Goal: Task Accomplishment & Management: Complete application form

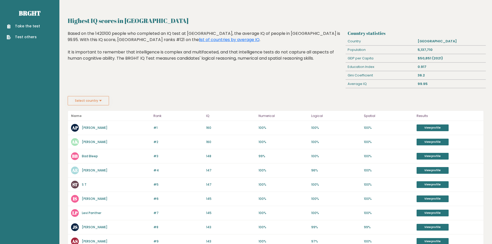
click at [24, 26] on link "Take the test" at bounding box center [23, 25] width 33 height 5
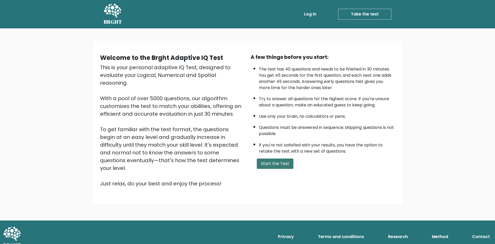
click at [279, 163] on button "Start the Test" at bounding box center [275, 163] width 37 height 10
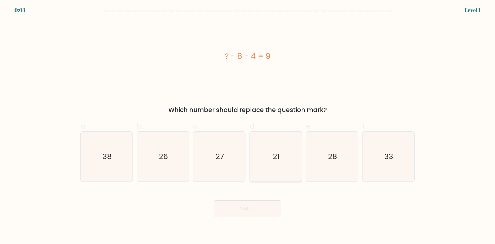
click at [274, 158] on text "21" at bounding box center [276, 156] width 7 height 10
click at [248, 125] on input "d. 21" at bounding box center [248, 123] width 0 height 3
radio input "true"
click at [245, 211] on button "Next" at bounding box center [247, 208] width 67 height 17
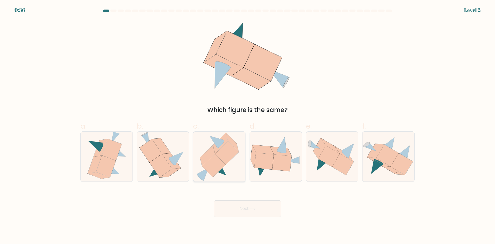
drag, startPoint x: 201, startPoint y: 167, endPoint x: 204, endPoint y: 171, distance: 4.8
click at [204, 171] on icon at bounding box center [220, 157] width 46 height 50
click at [248, 125] on input "c." at bounding box center [248, 123] width 0 height 3
radio input "true"
click at [259, 213] on button "Next" at bounding box center [247, 208] width 67 height 17
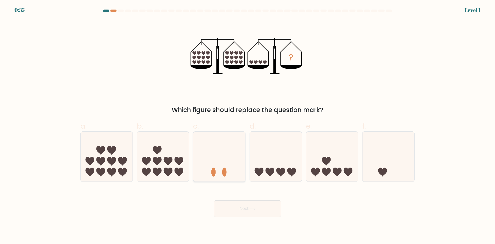
click at [221, 170] on icon at bounding box center [220, 156] width 52 height 43
click at [248, 125] on input "c." at bounding box center [248, 123] width 0 height 3
radio input "true"
click at [246, 204] on button "Next" at bounding box center [247, 208] width 67 height 17
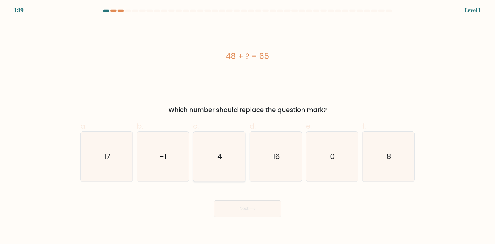
click at [221, 168] on icon "4" at bounding box center [220, 157] width 50 height 50
click at [248, 125] on input "c. 4" at bounding box center [248, 123] width 0 height 3
radio input "true"
click at [248, 204] on button "Next" at bounding box center [247, 208] width 67 height 17
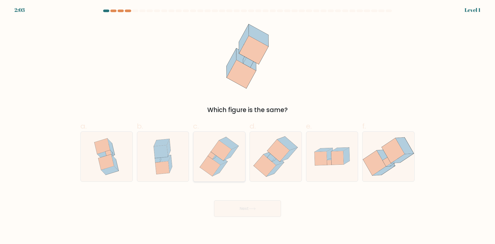
click at [219, 171] on icon at bounding box center [220, 169] width 15 height 14
click at [248, 125] on input "c." at bounding box center [248, 123] width 0 height 3
radio input "true"
click at [245, 207] on button "Next" at bounding box center [247, 208] width 67 height 17
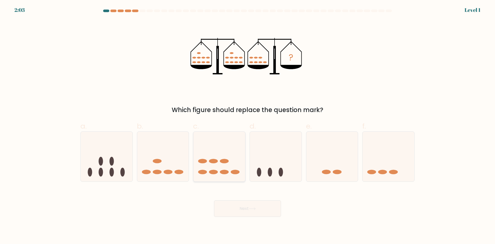
click at [219, 175] on icon at bounding box center [220, 156] width 52 height 43
click at [248, 125] on input "c." at bounding box center [248, 123] width 0 height 3
radio input "true"
drag, startPoint x: 243, startPoint y: 207, endPoint x: 221, endPoint y: 175, distance: 39.1
click at [243, 205] on button "Next" at bounding box center [247, 208] width 67 height 17
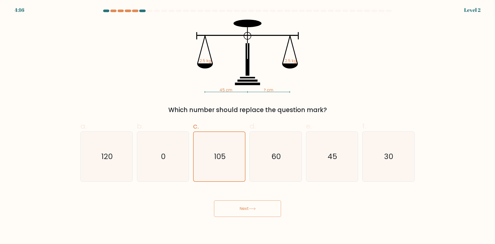
click at [237, 202] on button "Next" at bounding box center [247, 208] width 67 height 17
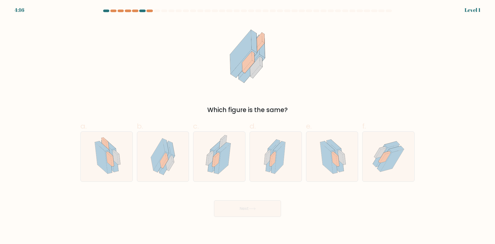
click at [239, 205] on button "Next" at bounding box center [247, 208] width 67 height 17
click at [214, 161] on icon at bounding box center [213, 161] width 3 height 10
click at [248, 125] on input "c." at bounding box center [248, 123] width 0 height 3
radio input "true"
click at [236, 199] on div "Next" at bounding box center [247, 202] width 341 height 29
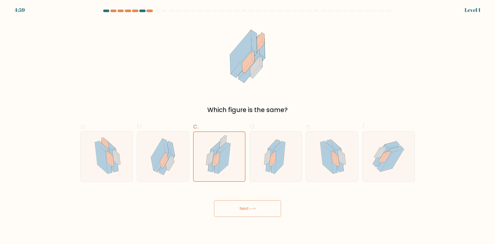
click at [233, 206] on button "Next" at bounding box center [247, 208] width 67 height 17
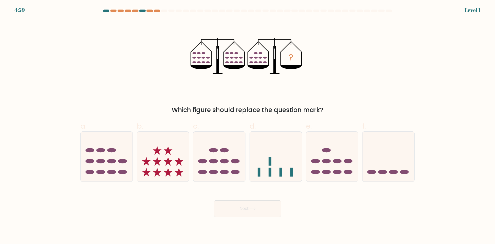
click at [219, 168] on icon at bounding box center [220, 156] width 52 height 43
click at [248, 125] on input "c." at bounding box center [248, 123] width 0 height 3
radio input "true"
click at [252, 218] on body "5:43 Level 1" at bounding box center [247, 122] width 495 height 244
drag, startPoint x: 232, startPoint y: 211, endPoint x: 216, endPoint y: 180, distance: 34.5
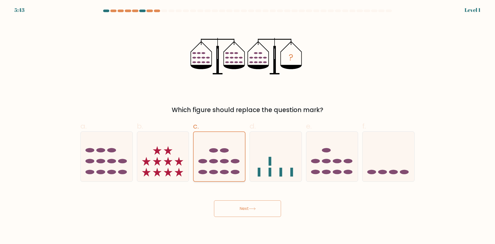
click at [230, 207] on button "Next" at bounding box center [247, 208] width 67 height 17
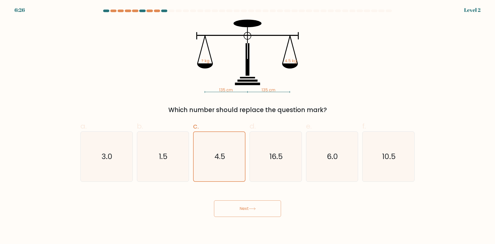
click at [242, 214] on button "Next" at bounding box center [247, 208] width 67 height 17
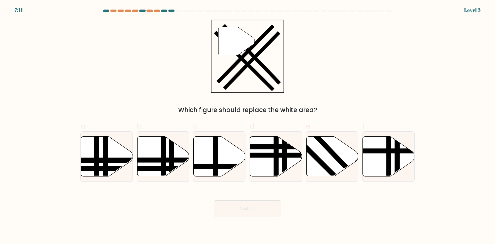
click at [222, 166] on line at bounding box center [235, 166] width 105 height 0
click at [248, 125] on input "c." at bounding box center [248, 123] width 0 height 3
radio input "true"
click at [245, 212] on button "Next" at bounding box center [247, 208] width 67 height 17
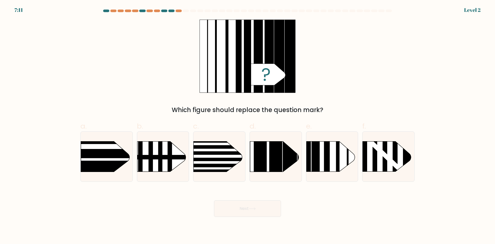
click at [211, 153] on rect at bounding box center [186, 152] width 135 height 3
click at [248, 125] on input "c." at bounding box center [248, 123] width 0 height 3
radio input "true"
click at [239, 210] on button "Next" at bounding box center [247, 208] width 67 height 17
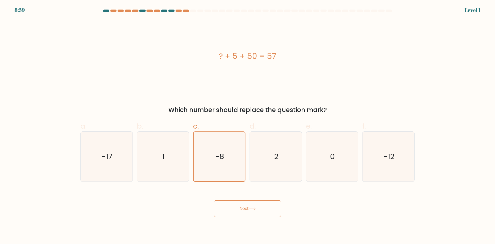
click at [238, 211] on button "Next" at bounding box center [247, 208] width 67 height 17
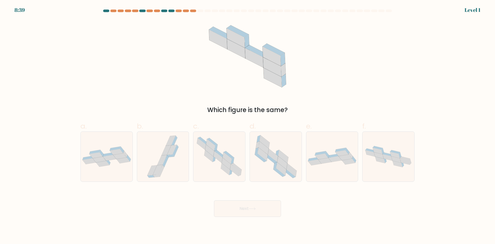
click at [233, 204] on button "Next" at bounding box center [247, 208] width 67 height 17
click at [214, 159] on icon at bounding box center [214, 159] width 3 height 6
click at [248, 125] on input "c." at bounding box center [248, 123] width 0 height 3
radio input "true"
click at [236, 196] on div "Next" at bounding box center [247, 202] width 341 height 29
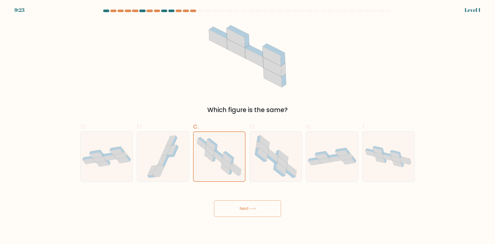
drag, startPoint x: 233, startPoint y: 212, endPoint x: 217, endPoint y: 193, distance: 24.4
click at [231, 208] on button "Next" at bounding box center [247, 208] width 67 height 17
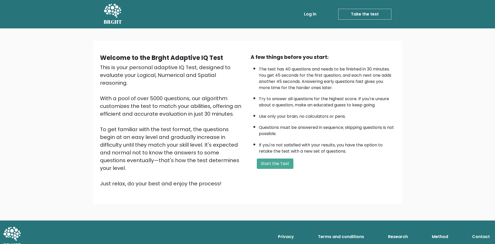
drag, startPoint x: 288, startPoint y: 165, endPoint x: 356, endPoint y: 155, distance: 68.3
click at [355, 174] on div "Welcome to the Brght Adaptive IQ Test This is your personal adaptive IQ Test, d…" at bounding box center [247, 122] width 301 height 138
click at [289, 164] on button "Start the Test" at bounding box center [275, 163] width 37 height 10
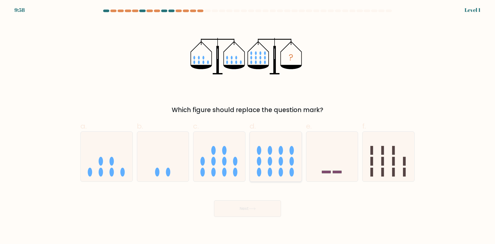
drag, startPoint x: 260, startPoint y: 138, endPoint x: 264, endPoint y: 149, distance: 12.3
click at [260, 140] on icon at bounding box center [276, 156] width 52 height 43
click at [248, 125] on input "d." at bounding box center [248, 123] width 0 height 3
radio input "true"
click at [256, 211] on button "Next" at bounding box center [247, 208] width 67 height 17
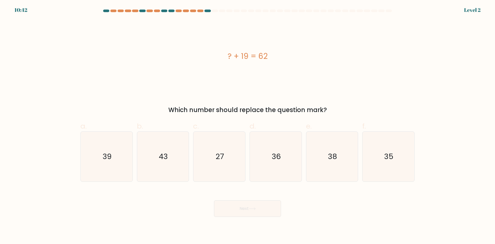
click at [262, 163] on icon "36" at bounding box center [276, 157] width 50 height 50
click at [248, 125] on input "d. 36" at bounding box center [248, 123] width 0 height 3
radio input "true"
drag, startPoint x: 257, startPoint y: 212, endPoint x: 258, endPoint y: 207, distance: 4.4
click at [257, 212] on button "Next" at bounding box center [247, 208] width 67 height 17
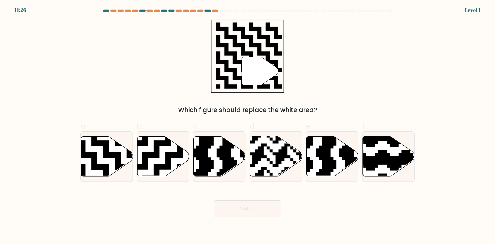
click at [268, 163] on rect at bounding box center [258, 179] width 94 height 94
click at [248, 125] on input "d." at bounding box center [248, 123] width 0 height 3
radio input "true"
click at [261, 209] on button "Next" at bounding box center [247, 208] width 67 height 17
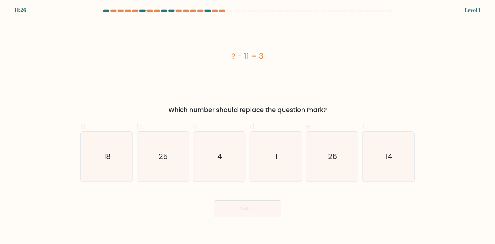
click at [273, 164] on icon "1" at bounding box center [276, 157] width 50 height 50
click at [248, 125] on input "d. 1" at bounding box center [248, 123] width 0 height 3
radio input "true"
click at [262, 206] on button "Next" at bounding box center [247, 208] width 67 height 17
click at [275, 163] on icon "1" at bounding box center [275, 156] width 49 height 49
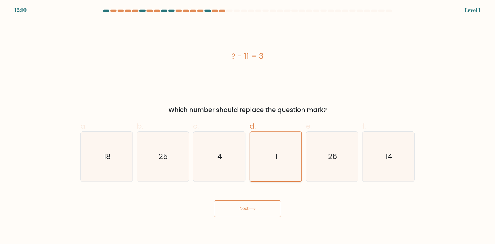
click at [248, 125] on input "d. 1" at bounding box center [248, 123] width 0 height 3
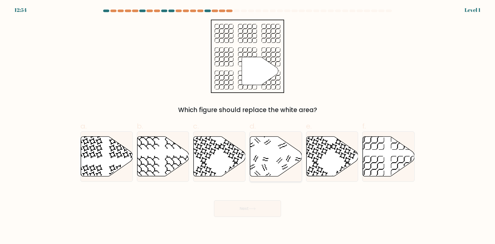
click at [273, 169] on icon at bounding box center [276, 156] width 52 height 40
click at [248, 125] on input "d." at bounding box center [248, 123] width 0 height 3
radio input "true"
click at [253, 211] on button "Next" at bounding box center [247, 208] width 67 height 17
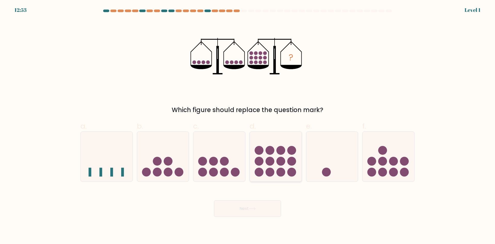
click at [274, 155] on icon at bounding box center [276, 156] width 52 height 43
click at [248, 125] on input "d." at bounding box center [248, 123] width 0 height 3
radio input "true"
click at [258, 202] on button "Next" at bounding box center [247, 208] width 67 height 17
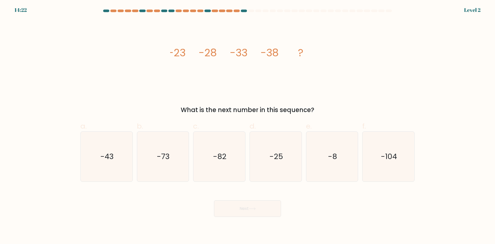
click at [289, 154] on icon "-25" at bounding box center [276, 157] width 50 height 50
click at [248, 125] on input "d. -25" at bounding box center [248, 123] width 0 height 3
radio input "true"
click at [257, 197] on div "Next" at bounding box center [247, 202] width 341 height 29
click at [255, 205] on button "Next" at bounding box center [247, 208] width 67 height 17
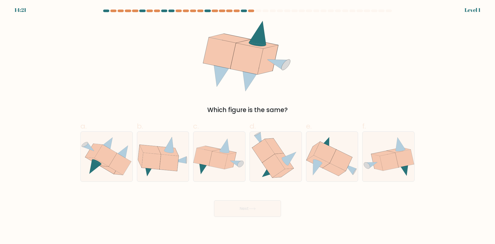
click at [276, 146] on icon at bounding box center [274, 145] width 19 height 15
click at [248, 125] on input "d." at bounding box center [248, 123] width 0 height 3
radio input "true"
drag, startPoint x: 257, startPoint y: 212, endPoint x: 259, endPoint y: 209, distance: 3.7
click at [258, 210] on button "Next" at bounding box center [247, 208] width 67 height 17
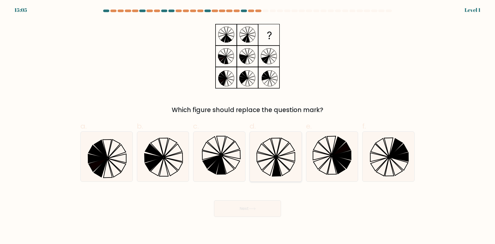
click at [277, 165] on icon at bounding box center [276, 166] width 9 height 19
click at [248, 125] on input "d." at bounding box center [248, 123] width 0 height 3
radio input "true"
click at [261, 218] on body "15:05 Level 1" at bounding box center [247, 122] width 495 height 244
click at [262, 212] on button "Next" at bounding box center [247, 208] width 67 height 17
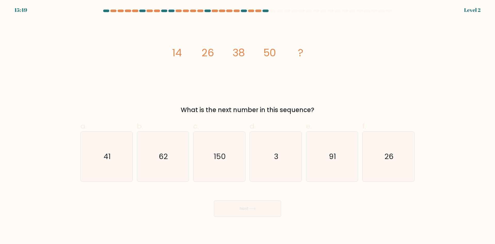
click at [267, 171] on icon "3" at bounding box center [276, 157] width 50 height 50
click at [248, 125] on input "d. 3" at bounding box center [248, 123] width 0 height 3
radio input "true"
drag, startPoint x: 256, startPoint y: 216, endPoint x: 257, endPoint y: 213, distance: 3.2
click at [256, 216] on button "Next" at bounding box center [247, 208] width 67 height 17
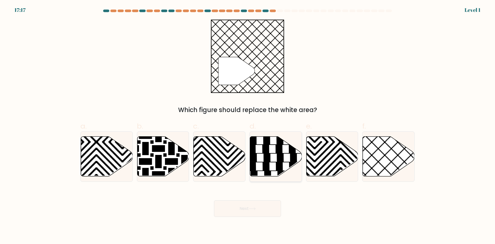
click at [269, 173] on icon at bounding box center [267, 175] width 7 height 8
click at [248, 125] on input "d." at bounding box center [248, 123] width 0 height 3
radio input "true"
click at [236, 211] on button "Next" at bounding box center [247, 208] width 67 height 17
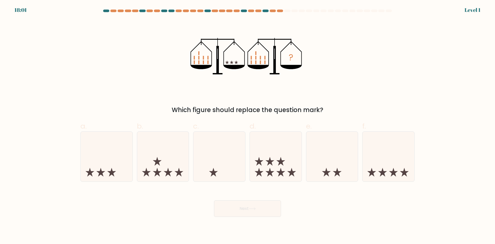
click at [267, 164] on icon at bounding box center [276, 156] width 52 height 43
click at [248, 125] on input "d." at bounding box center [248, 123] width 0 height 3
radio input "true"
click at [242, 203] on button "Next" at bounding box center [247, 208] width 67 height 17
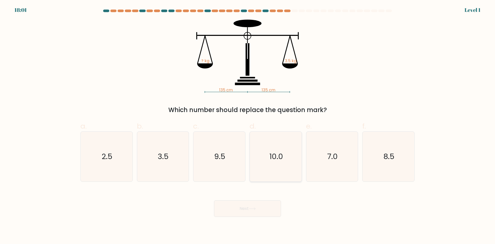
click at [278, 162] on icon "10.0" at bounding box center [276, 157] width 50 height 50
click at [248, 125] on input "d. 10.0" at bounding box center [248, 123] width 0 height 3
radio input "true"
click at [261, 212] on button "Next" at bounding box center [247, 208] width 67 height 17
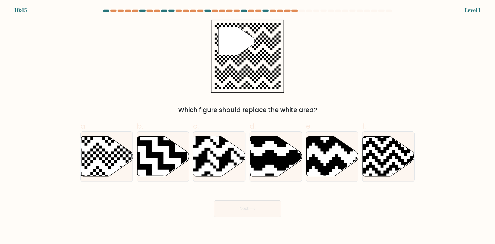
click at [279, 177] on div at bounding box center [276, 156] width 52 height 50
click at [248, 125] on input "d." at bounding box center [248, 123] width 0 height 3
radio input "true"
click at [259, 206] on button "Next" at bounding box center [247, 208] width 67 height 17
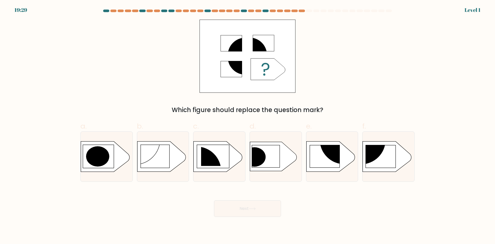
click at [278, 166] on icon at bounding box center [273, 156] width 47 height 29
click at [248, 125] on input "d." at bounding box center [248, 123] width 0 height 3
radio input "true"
click at [255, 212] on button "Next" at bounding box center [247, 208] width 67 height 17
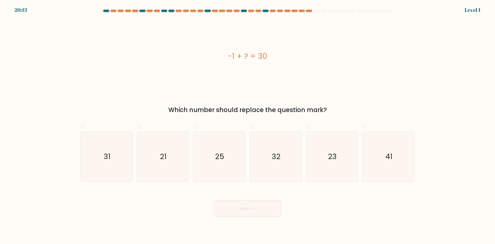
click at [278, 162] on icon "32" at bounding box center [276, 157] width 50 height 50
click at [248, 125] on input "d. 32" at bounding box center [248, 123] width 0 height 3
radio input "true"
drag, startPoint x: 258, startPoint y: 205, endPoint x: 261, endPoint y: 204, distance: 2.9
click at [258, 205] on button "Next" at bounding box center [247, 208] width 67 height 17
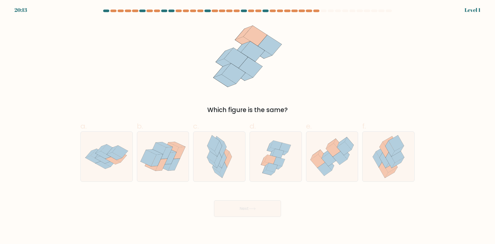
click at [272, 171] on icon at bounding box center [271, 167] width 11 height 9
click at [248, 125] on input "d." at bounding box center [248, 123] width 0 height 3
radio input "true"
click at [254, 216] on button "Next" at bounding box center [247, 208] width 67 height 17
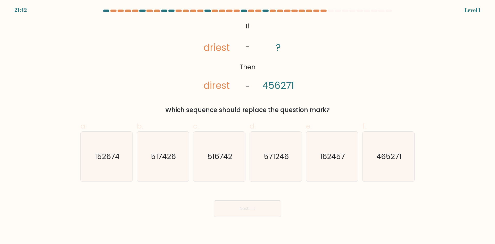
click at [280, 170] on icon "571246" at bounding box center [276, 157] width 50 height 50
click at [248, 125] on input "d. 571246" at bounding box center [248, 123] width 0 height 3
radio input "true"
click at [255, 194] on div "Next" at bounding box center [247, 202] width 341 height 29
click at [259, 196] on div "Next" at bounding box center [247, 202] width 341 height 29
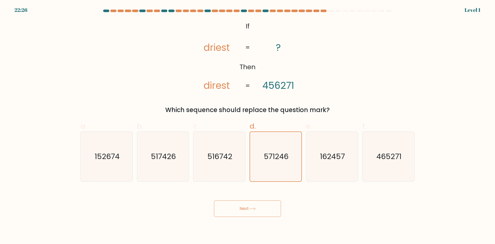
click at [262, 202] on button "Next" at bounding box center [247, 208] width 67 height 17
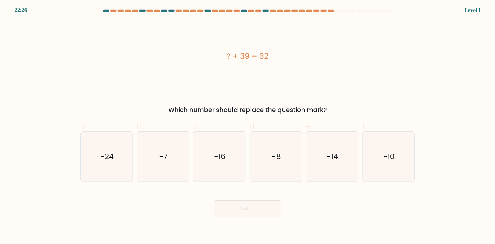
click at [272, 165] on icon "-8" at bounding box center [276, 157] width 50 height 50
click at [248, 125] on input "d. -8" at bounding box center [248, 123] width 0 height 3
radio input "true"
click at [255, 214] on button "Next" at bounding box center [247, 208] width 67 height 17
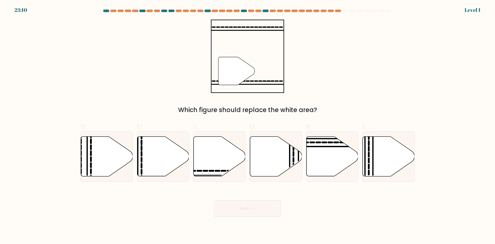
click at [264, 161] on icon at bounding box center [276, 156] width 52 height 40
click at [248, 125] on input "d." at bounding box center [248, 123] width 0 height 3
radio input "true"
click at [251, 216] on button "Next" at bounding box center [247, 208] width 67 height 17
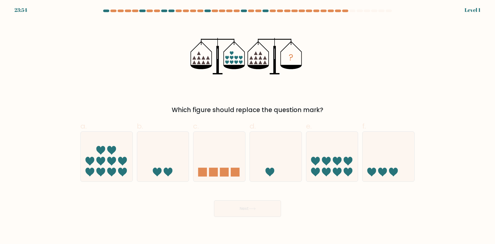
click at [274, 164] on icon at bounding box center [276, 156] width 52 height 43
click at [248, 125] on input "d." at bounding box center [248, 123] width 0 height 3
radio input "true"
drag, startPoint x: 262, startPoint y: 217, endPoint x: 266, endPoint y: 209, distance: 8.8
click at [262, 216] on body "23:54 Level 1" at bounding box center [247, 122] width 495 height 244
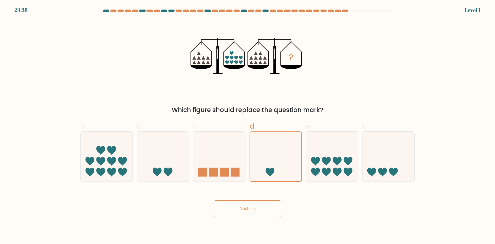
click at [267, 208] on button "Next" at bounding box center [247, 208] width 67 height 17
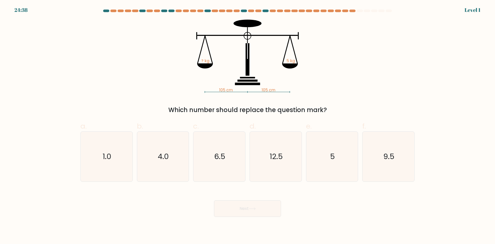
click at [270, 175] on icon "12.5" at bounding box center [276, 157] width 50 height 50
click at [248, 125] on input "d. 12.5" at bounding box center [248, 123] width 0 height 3
radio input "true"
click at [256, 207] on icon at bounding box center [252, 208] width 7 height 3
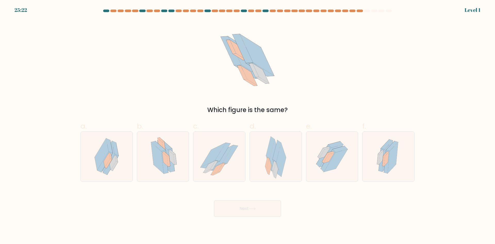
click at [263, 198] on div "Next" at bounding box center [247, 202] width 341 height 29
click at [270, 170] on icon at bounding box center [269, 166] width 5 height 16
click at [248, 125] on input "d." at bounding box center [248, 123] width 0 height 3
radio input "true"
click at [258, 203] on button "Next" at bounding box center [247, 208] width 67 height 17
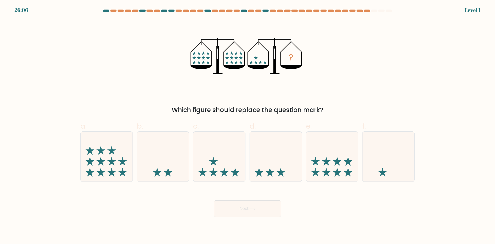
click at [278, 166] on icon at bounding box center [276, 156] width 52 height 43
click at [248, 125] on input "d." at bounding box center [248, 123] width 0 height 3
radio input "true"
click at [261, 208] on button "Next" at bounding box center [247, 208] width 67 height 17
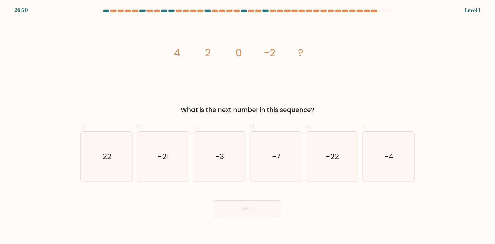
click at [260, 200] on button "Next" at bounding box center [247, 208] width 67 height 17
drag, startPoint x: 266, startPoint y: 161, endPoint x: 264, endPoint y: 172, distance: 10.9
click at [266, 162] on icon "-7" at bounding box center [276, 157] width 50 height 50
click at [248, 125] on input "d. -7" at bounding box center [248, 123] width 0 height 3
radio input "true"
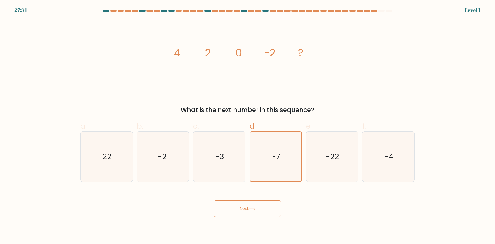
click at [257, 204] on button "Next" at bounding box center [247, 208] width 67 height 17
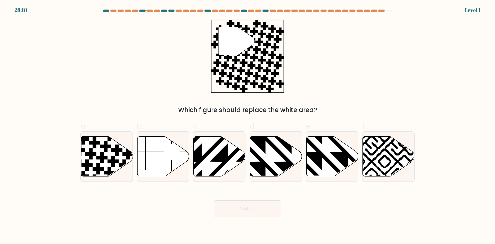
drag, startPoint x: 269, startPoint y: 165, endPoint x: 257, endPoint y: 202, distance: 39.1
click at [269, 166] on icon at bounding box center [276, 156] width 52 height 41
click at [248, 125] on input "d." at bounding box center [248, 123] width 0 height 3
radio input "true"
click at [257, 197] on div "Next" at bounding box center [247, 202] width 341 height 29
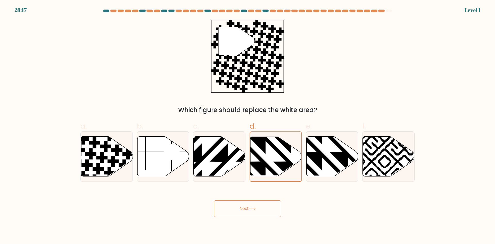
click at [256, 210] on icon at bounding box center [252, 208] width 7 height 3
